Goal: Find specific page/section: Find specific page/section

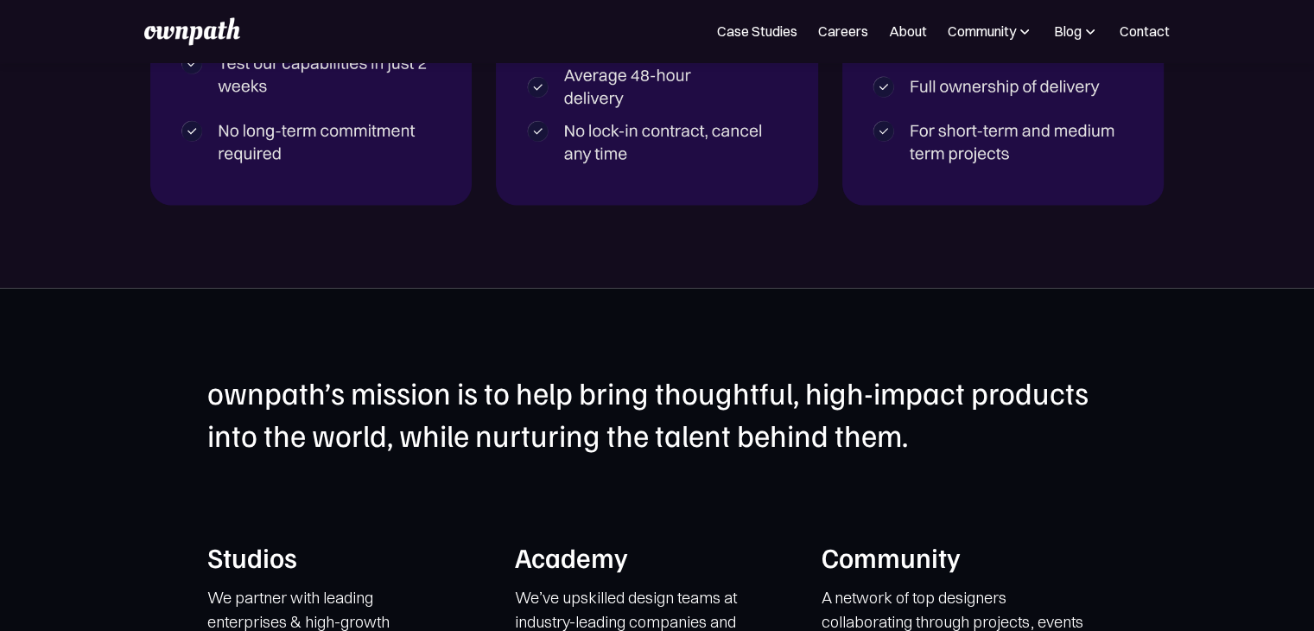
scroll to position [4085, 0]
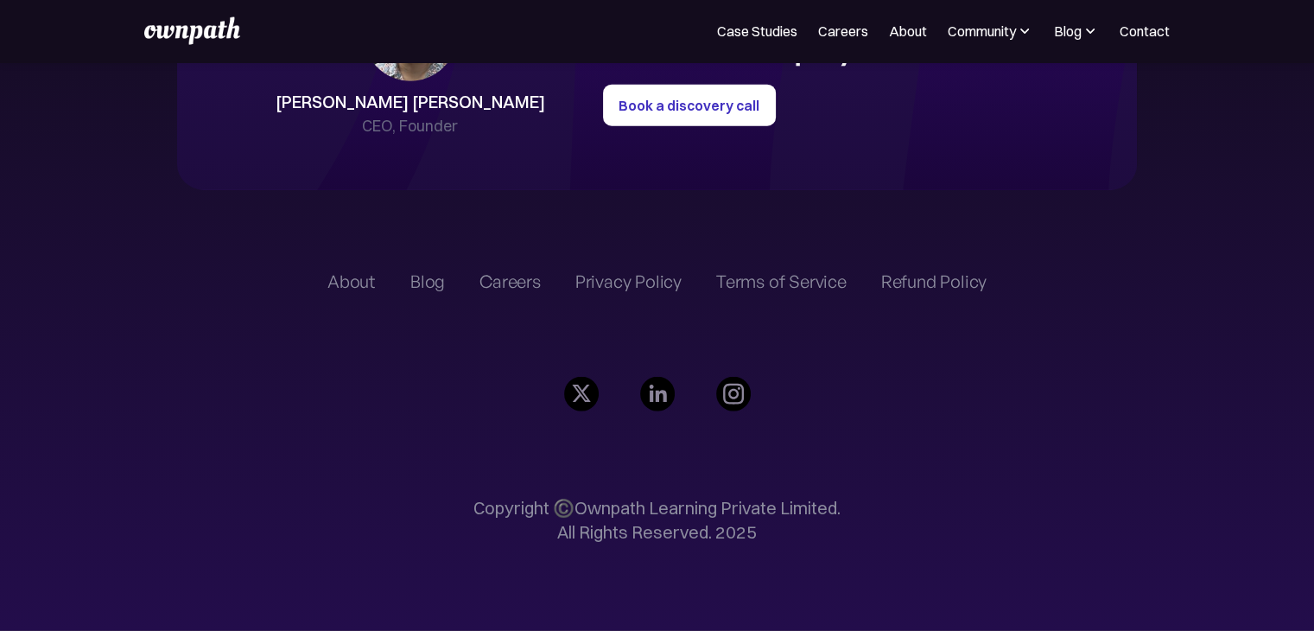
click at [517, 290] on div "Careers" at bounding box center [509, 281] width 61 height 21
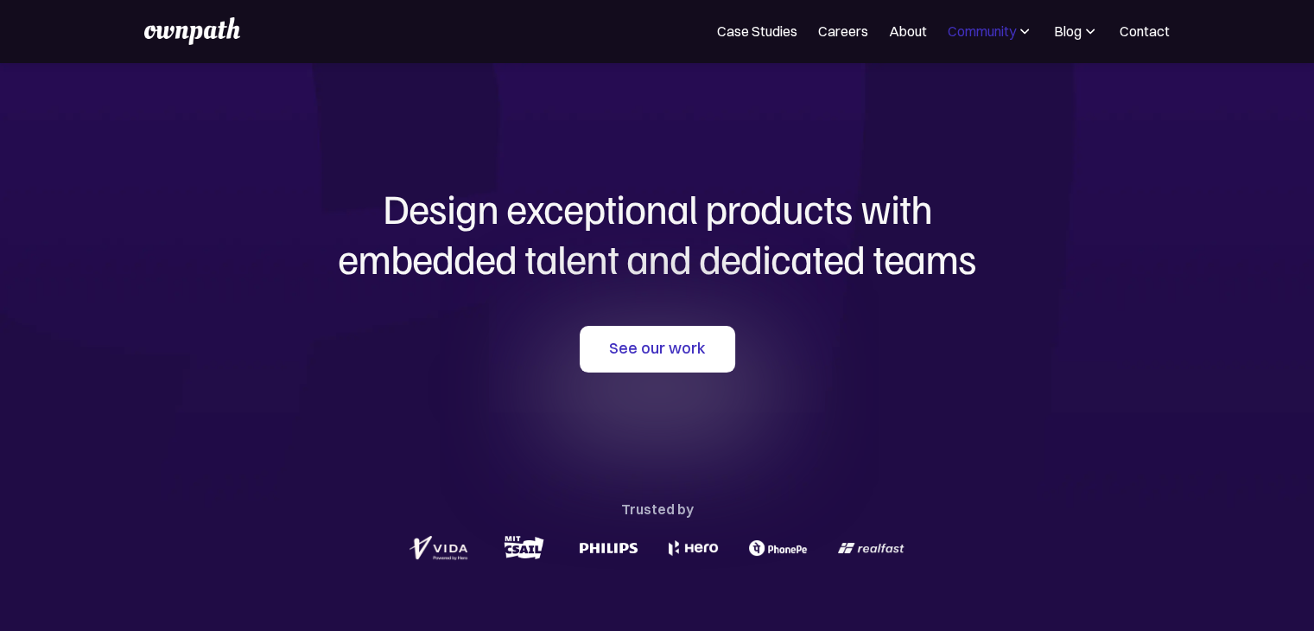
click at [992, 29] on div "Community" at bounding box center [982, 31] width 68 height 21
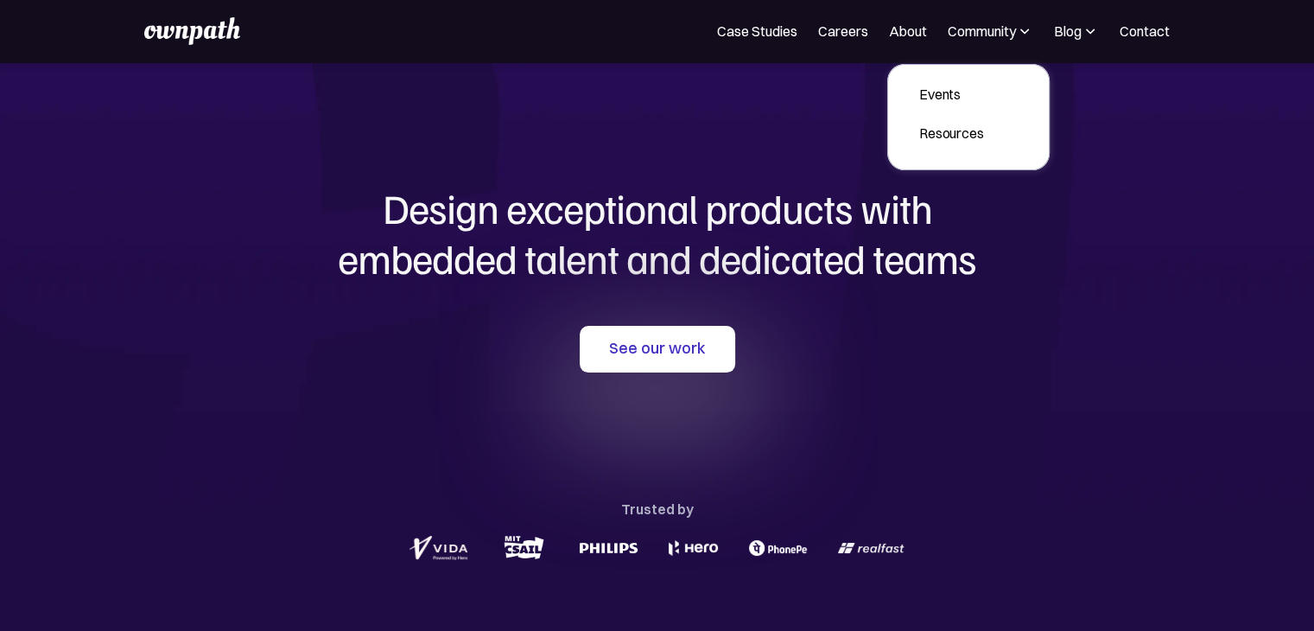
click at [773, 183] on h1 "Design exceptional products with embedded talent and dedicated teams" at bounding box center [657, 232] width 829 height 99
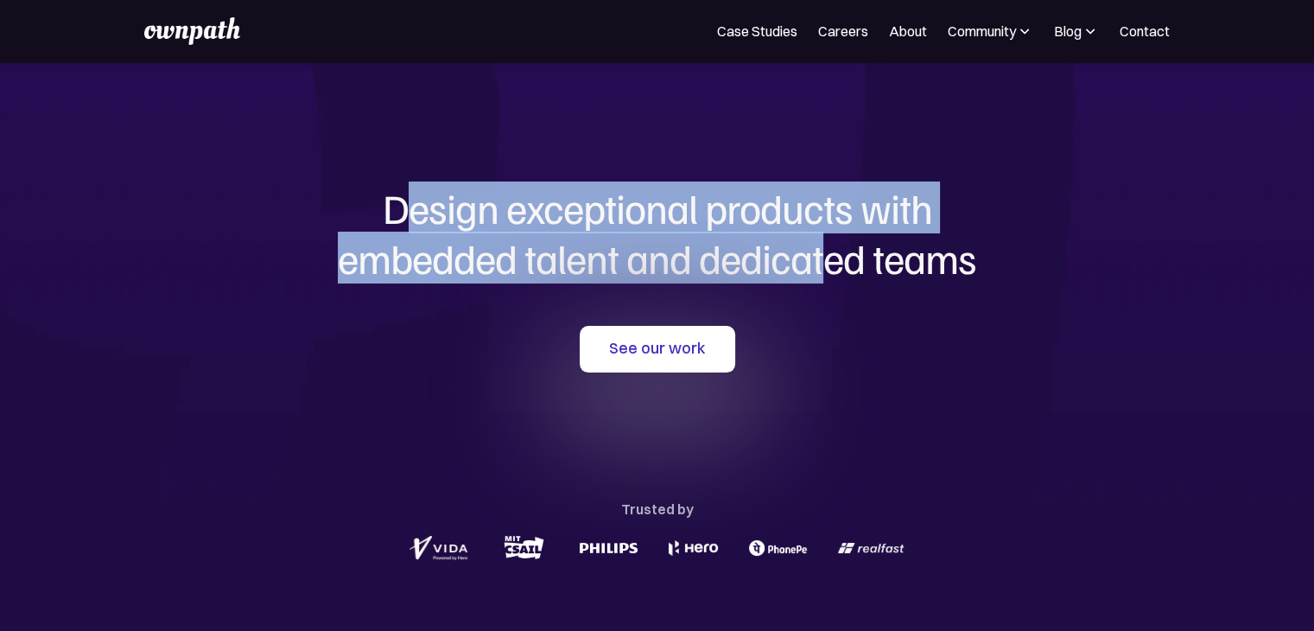
drag, startPoint x: 413, startPoint y: 212, endPoint x: 831, endPoint y: 262, distance: 421.1
click at [831, 262] on h1 "Design exceptional products with embedded talent and dedicated teams" at bounding box center [657, 232] width 829 height 99
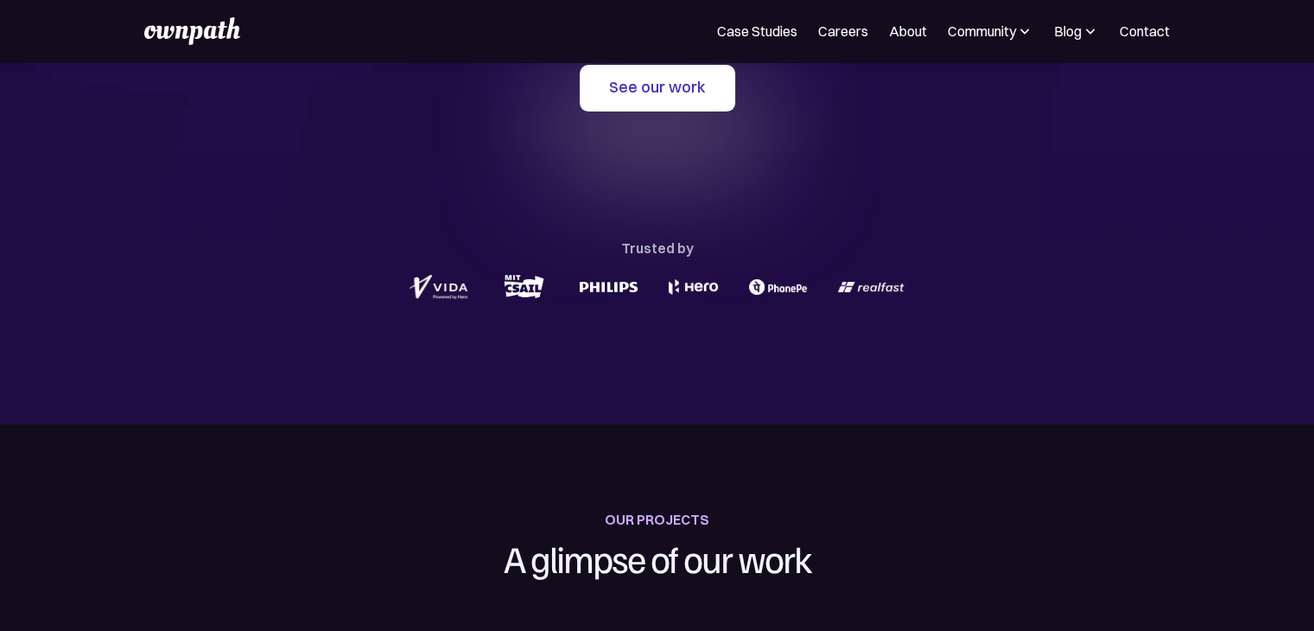
scroll to position [263, 0]
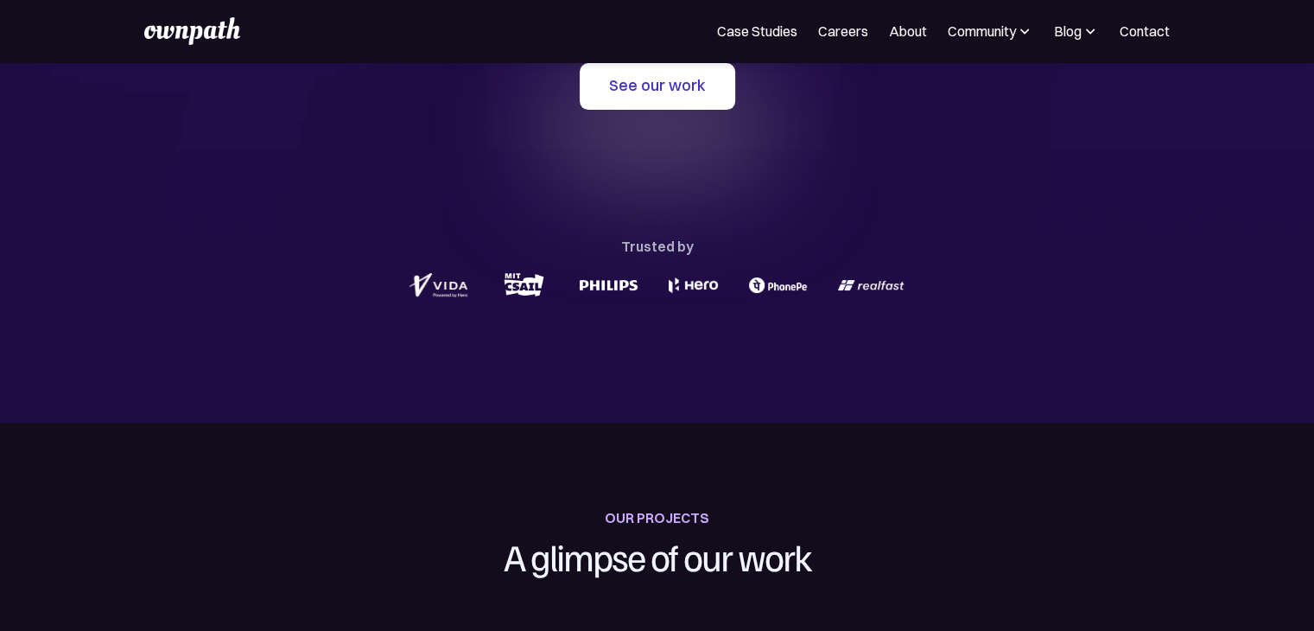
click at [812, 321] on div "Design exceptional products with embedded talent and dedicated teams with us Se…" at bounding box center [657, 111] width 829 height 623
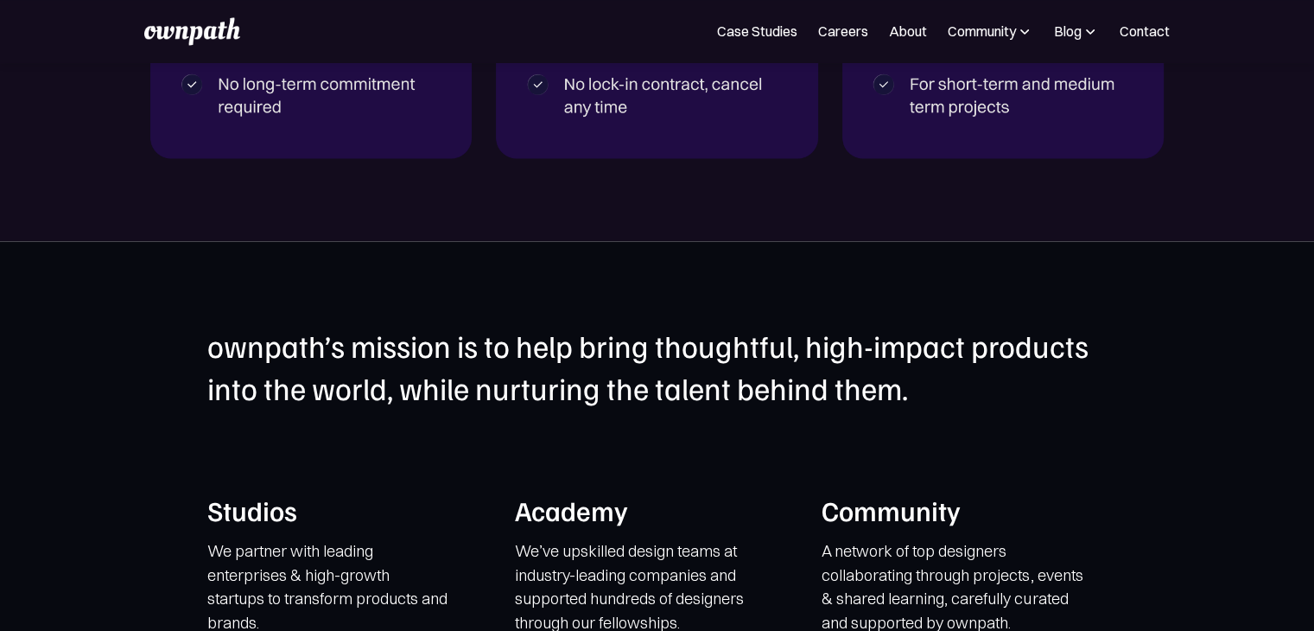
scroll to position [3168, 0]
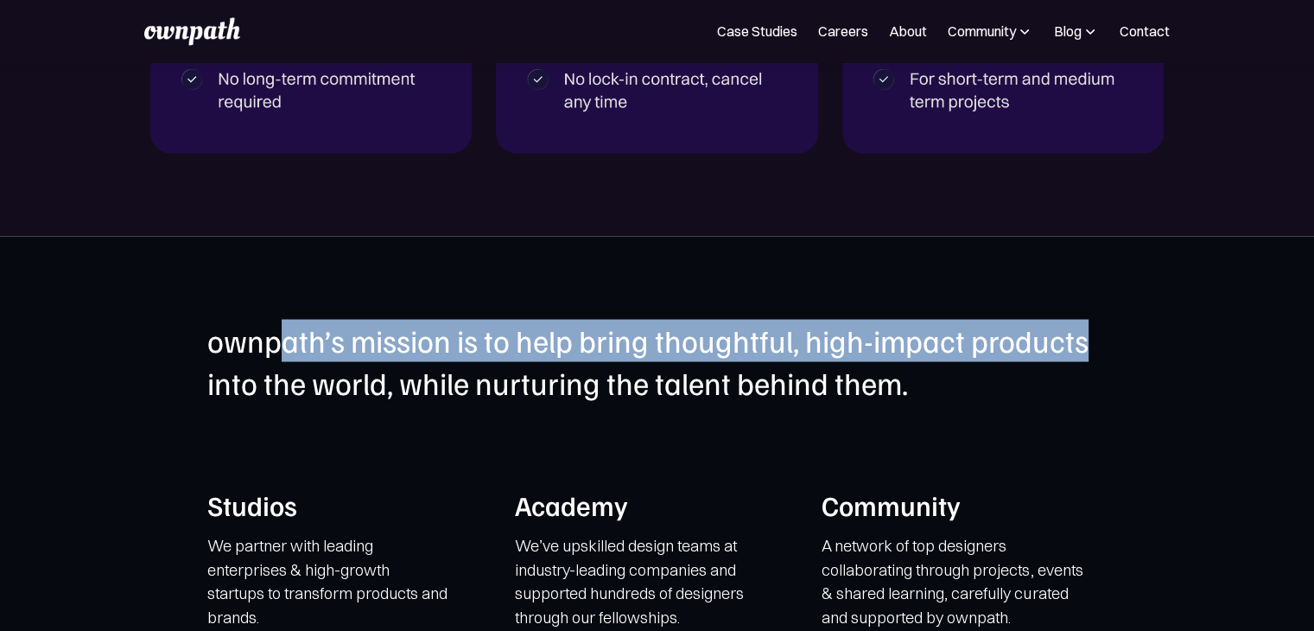
drag, startPoint x: 275, startPoint y: 333, endPoint x: 1137, endPoint y: 353, distance: 862.3
click at [1137, 353] on section "ownpath’s mission is to help bring thoughtful, high-impact products into the wo…" at bounding box center [657, 514] width 1314 height 557
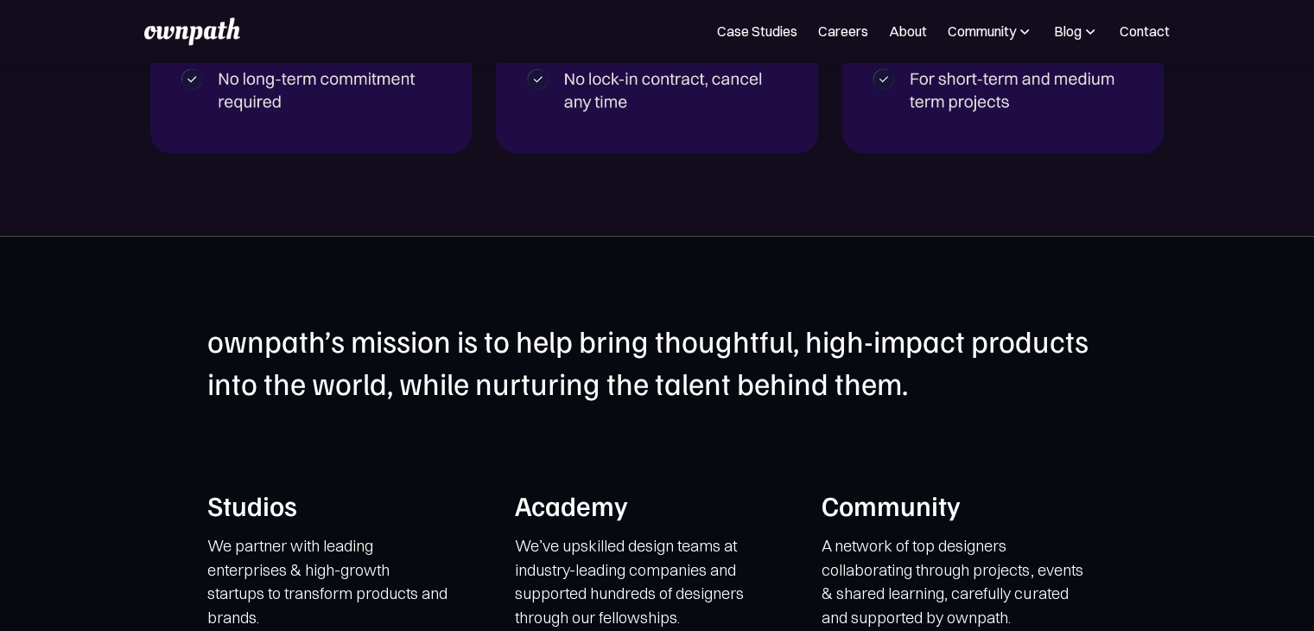
click at [1042, 485] on div "ownpath’s mission is to help bring thoughtful, high-impact products into the wo…" at bounding box center [656, 514] width 899 height 391
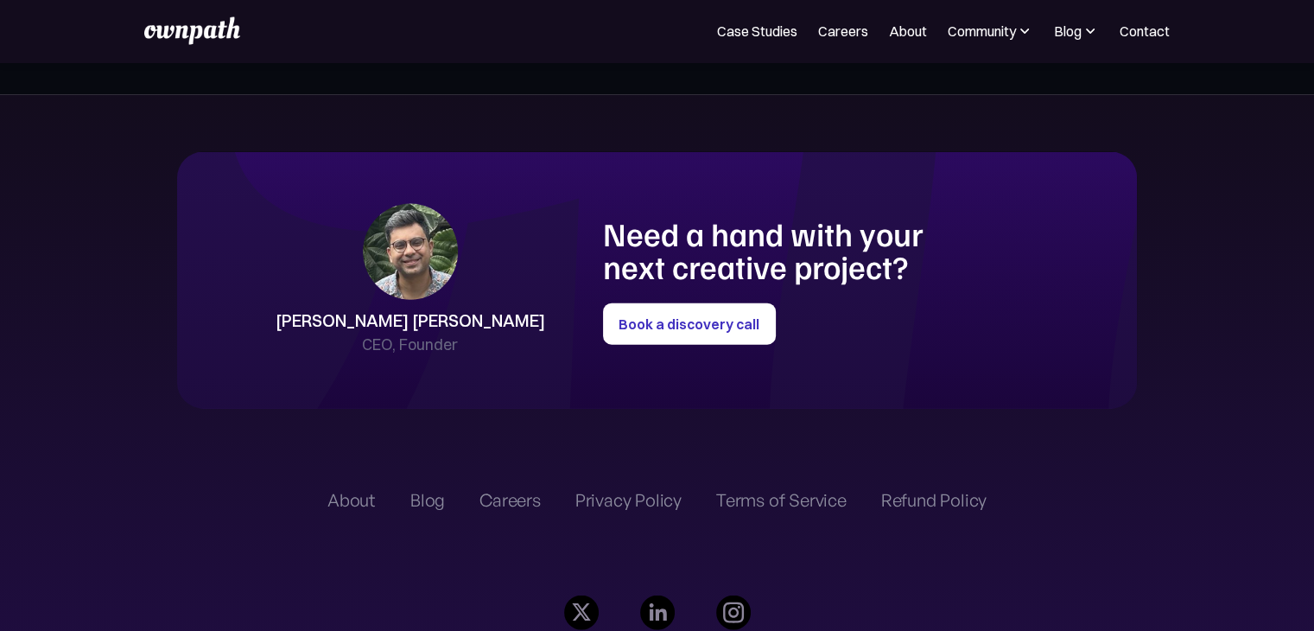
scroll to position [3866, 0]
